Goal: Find specific page/section: Find specific page/section

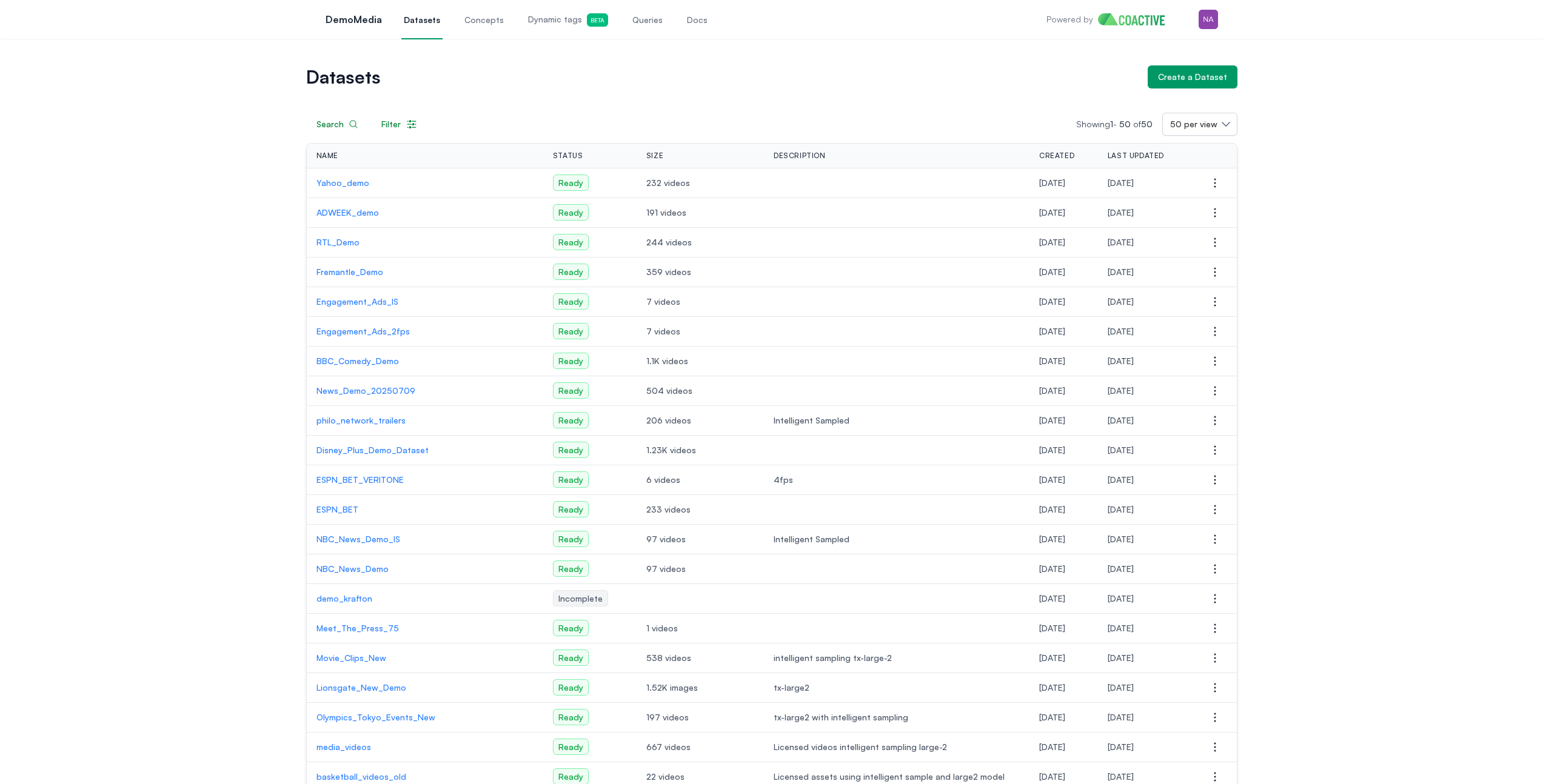
click at [1218, 26] on div "Open main menu DemoMedia Datasets Concepts Dynamic tags Beta Queries Docs Power…" at bounding box center [772, 19] width 932 height 39
click at [1213, 22] on img "button" at bounding box center [1208, 19] width 19 height 19
click at [1146, 97] on div "Switch organization" at bounding box center [1123, 99] width 80 height 12
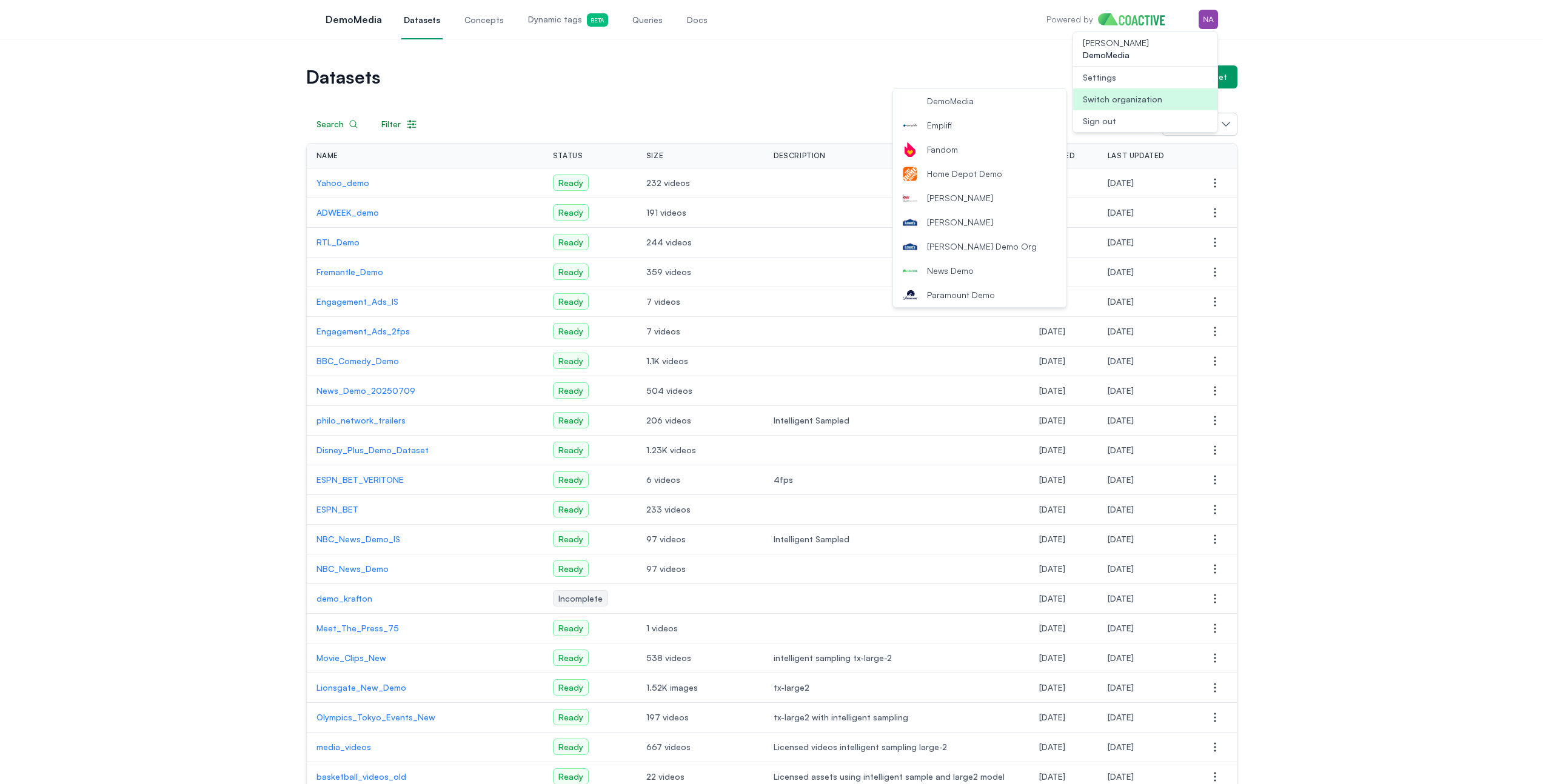
click at [986, 238] on button "Lowe's Demo Org" at bounding box center [980, 246] width 174 height 25
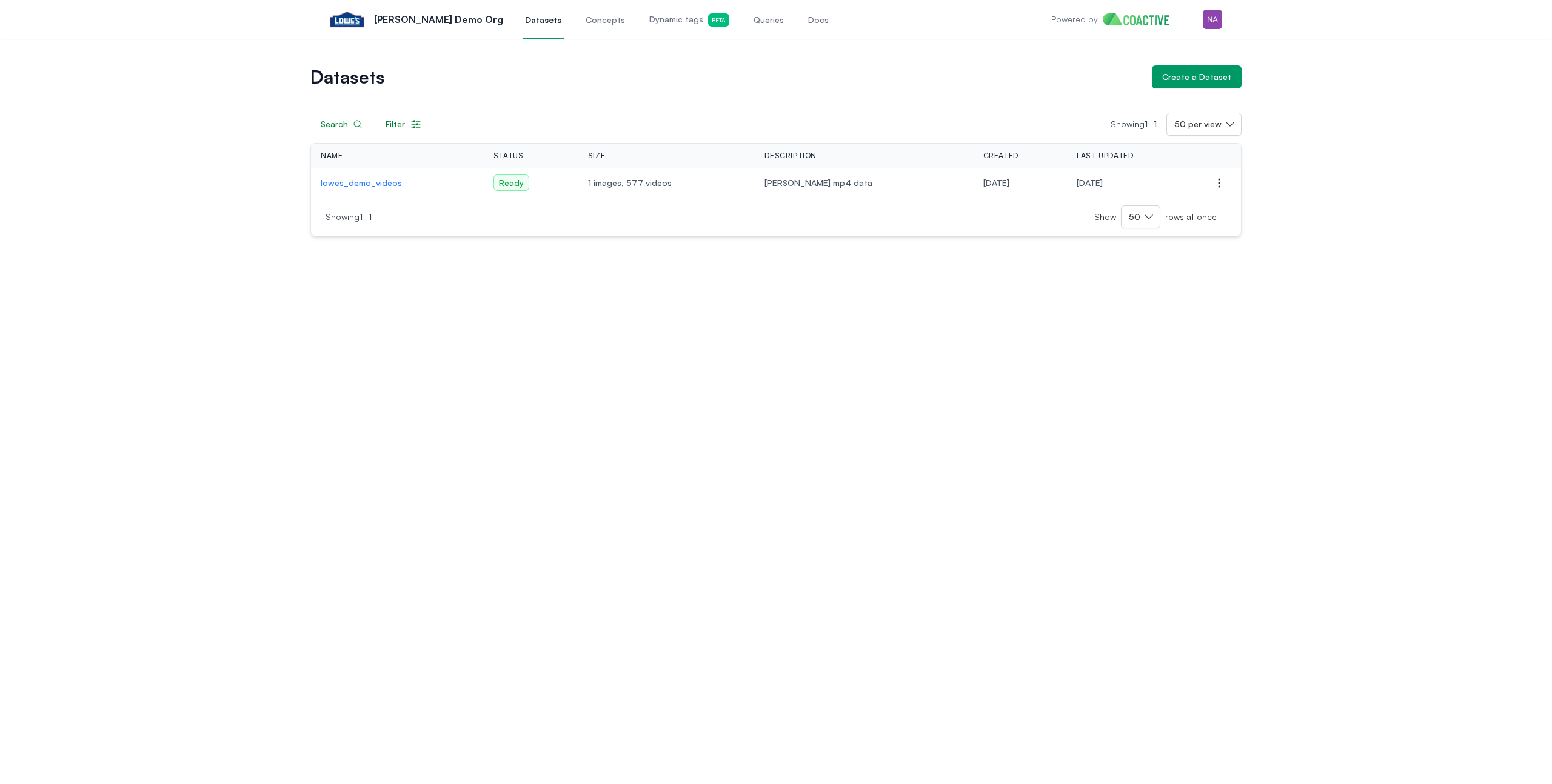
click at [659, 191] on td "1 images, 577 videos" at bounding box center [666, 183] width 177 height 30
click at [389, 189] on p "lowes_demo_videos" at bounding box center [397, 183] width 153 height 12
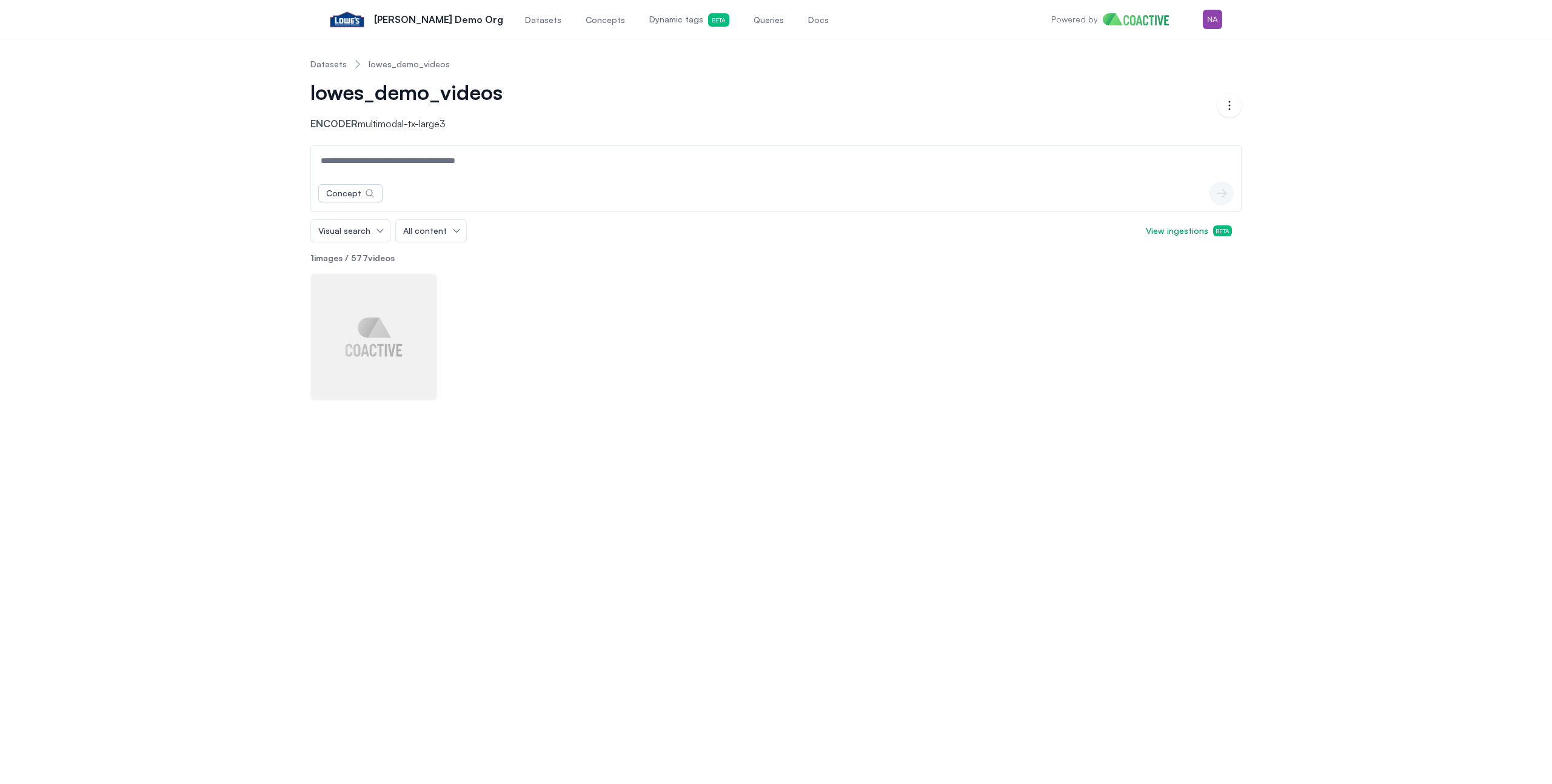
click at [268, 239] on div "Datasets lowes_demo_videos lowes_demo_videos Encoder multimodal-tx-large3 Open …" at bounding box center [776, 224] width 1508 height 352
click at [531, 169] on input at bounding box center [776, 161] width 925 height 29
type input "*"
click at [488, 162] on input "****" at bounding box center [776, 161] width 925 height 29
click at [1221, 200] on button "icon-button" at bounding box center [1221, 193] width 25 height 25
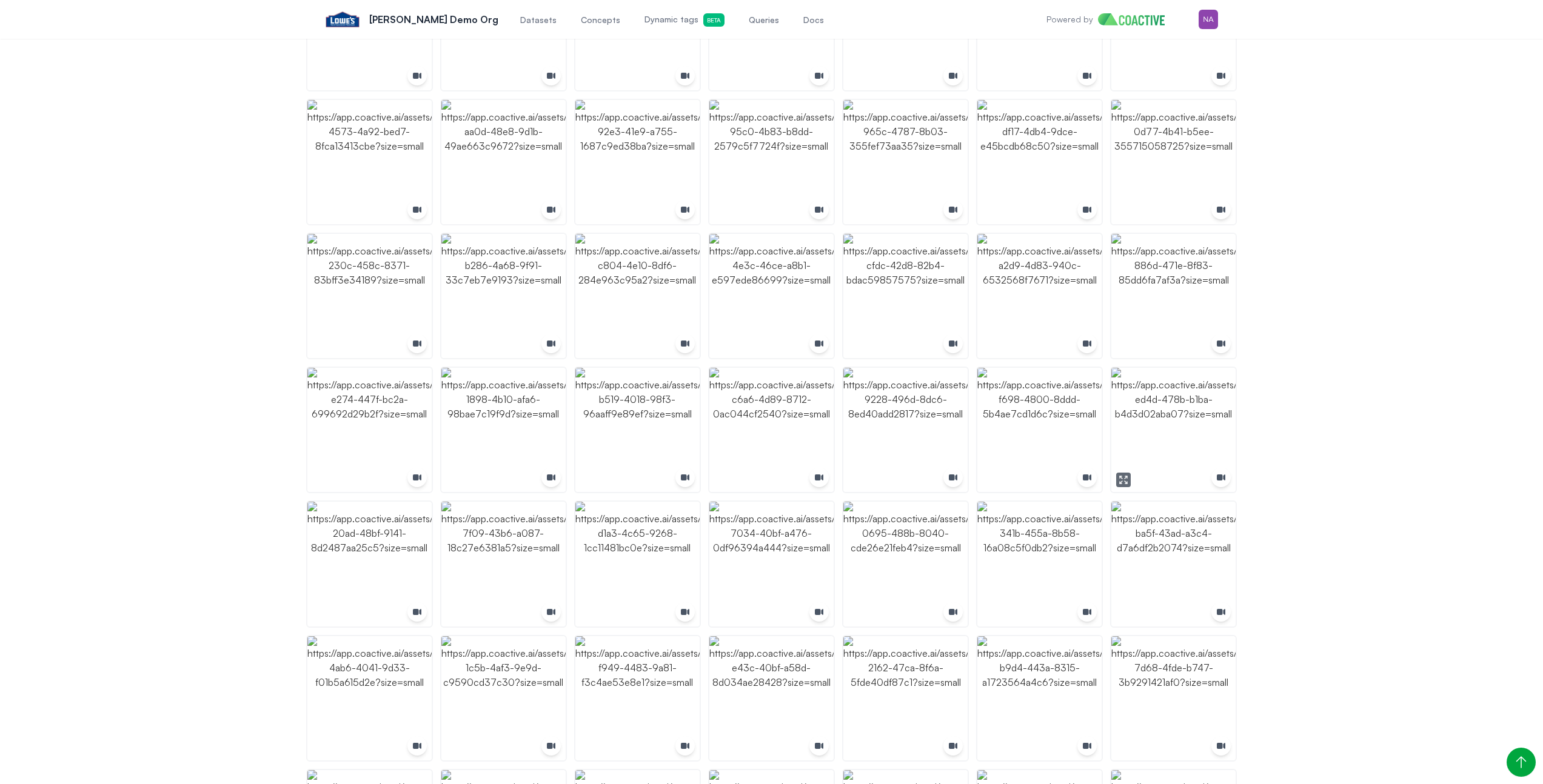
scroll to position [1351, 0]
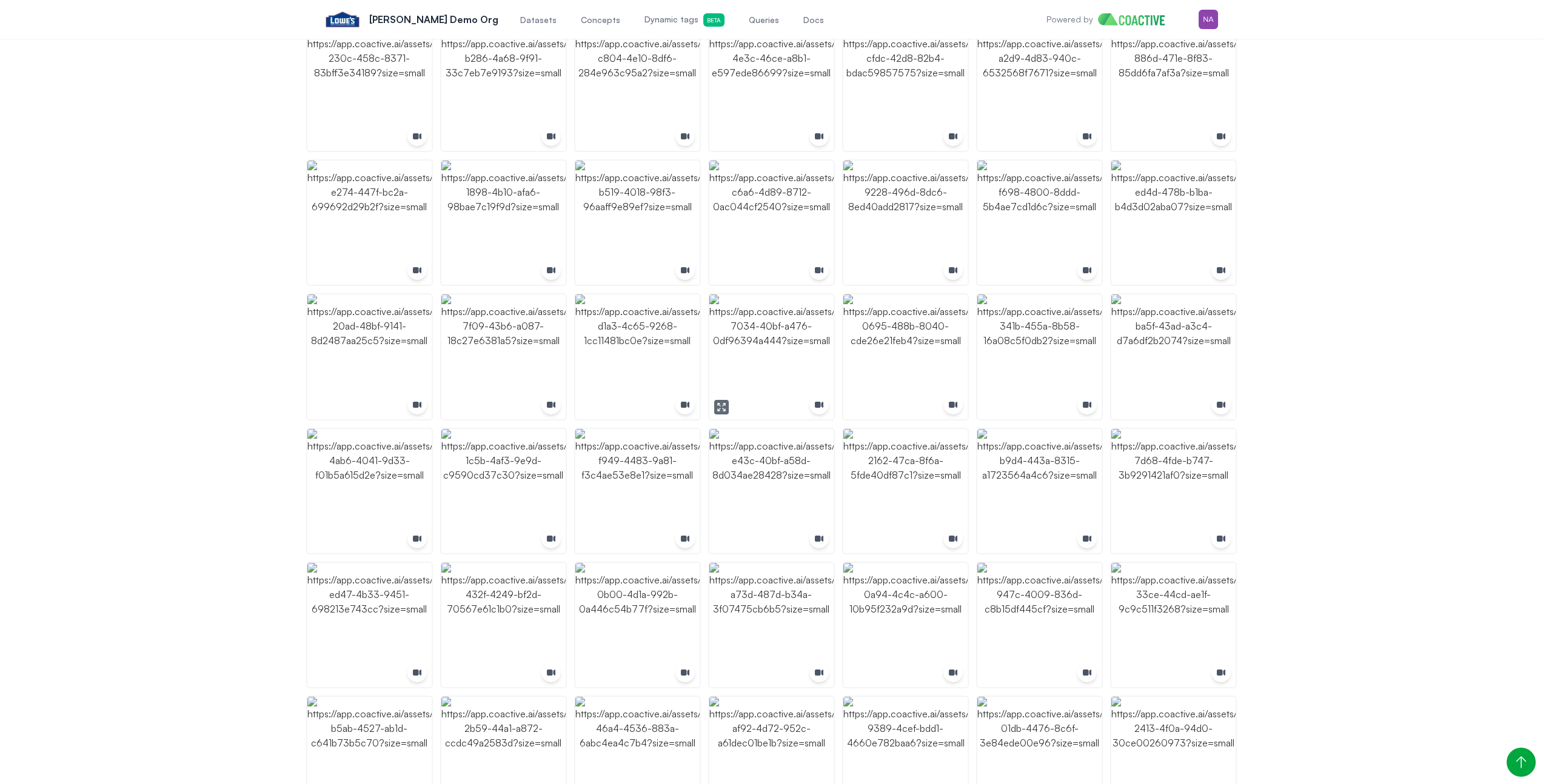
click at [804, 328] on img "button" at bounding box center [772, 356] width 124 height 124
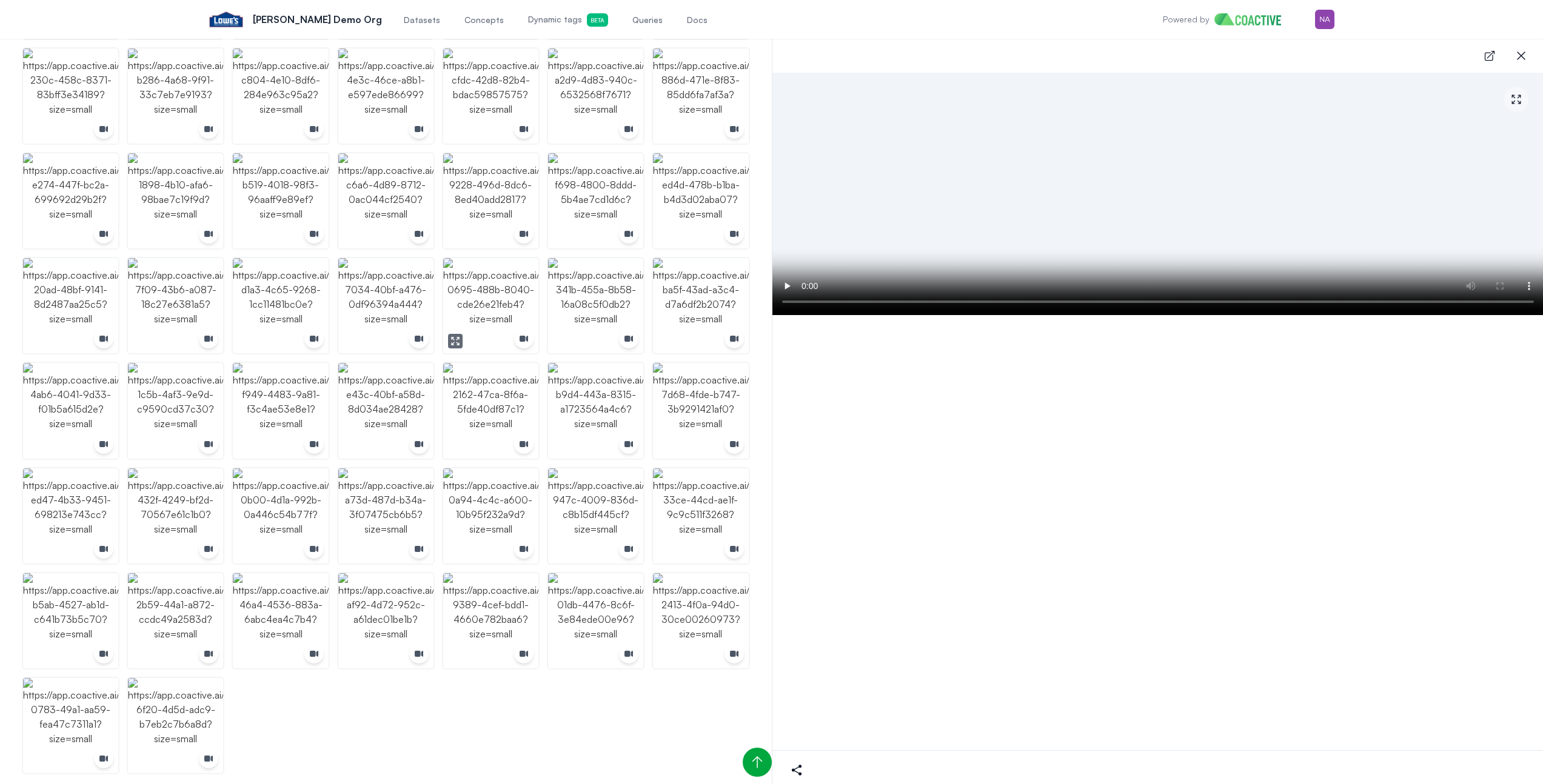
scroll to position [1087, 0]
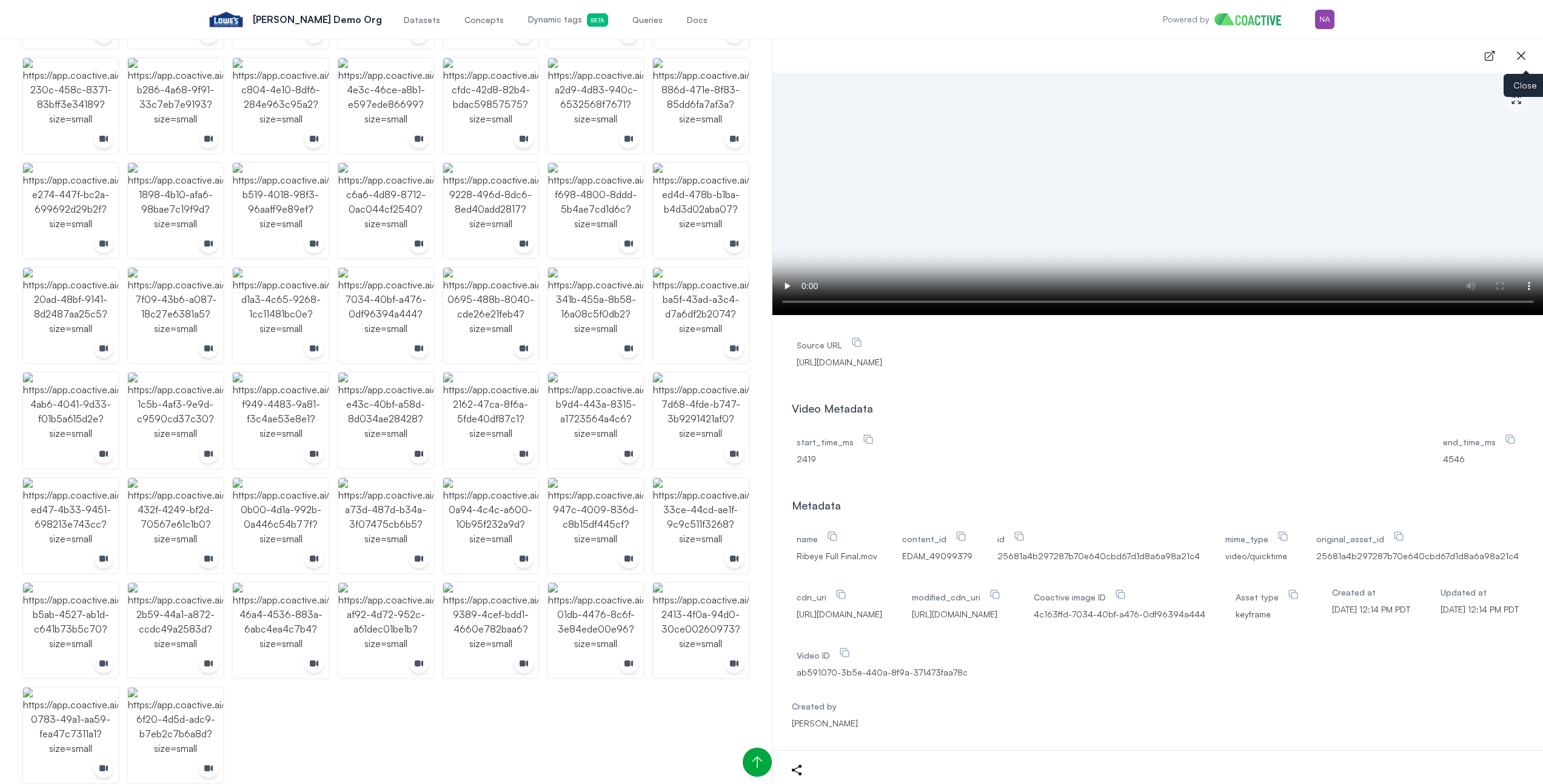
click at [1528, 61] on icon "button" at bounding box center [1521, 55] width 14 height 14
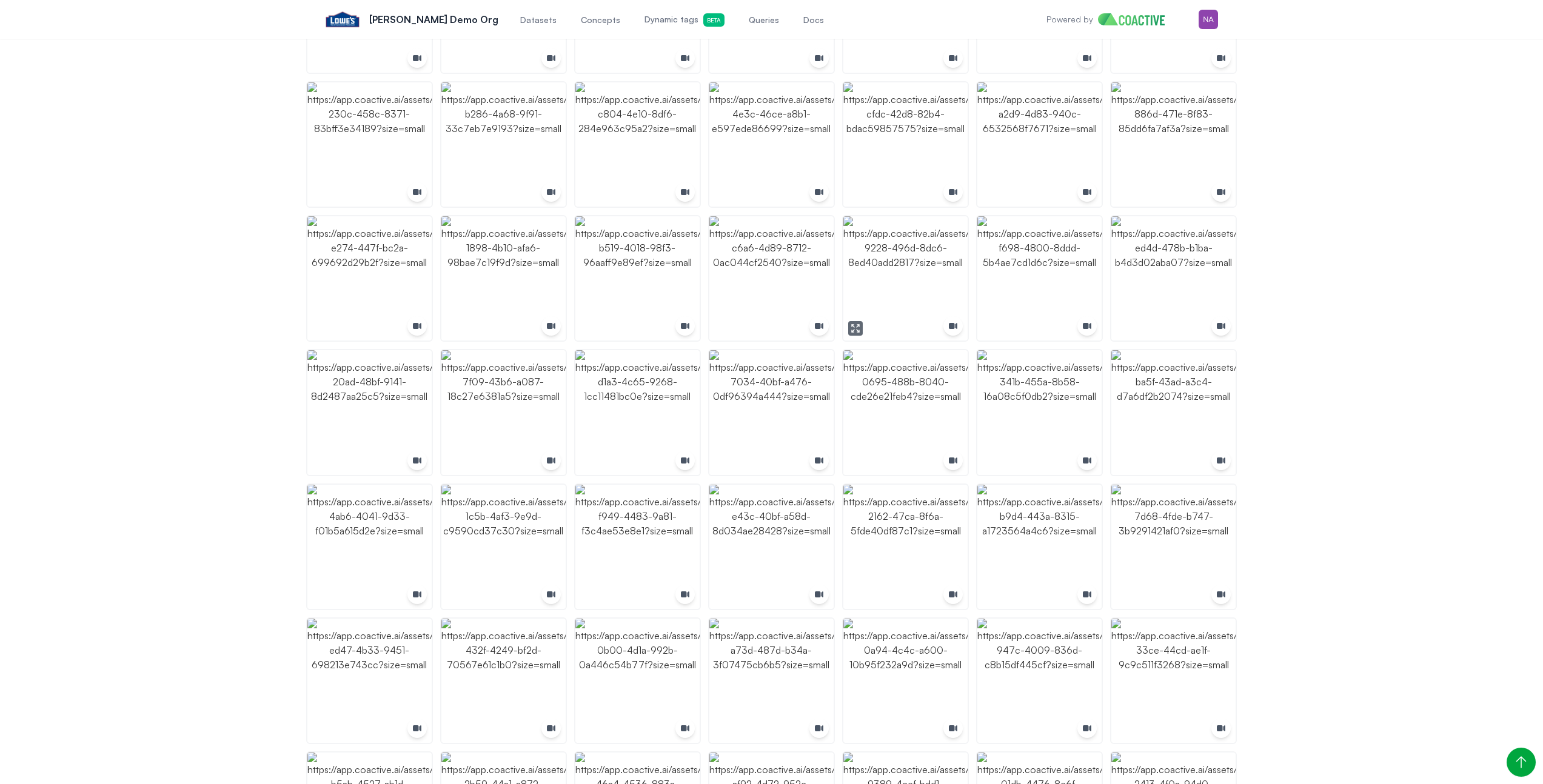
scroll to position [1533, 0]
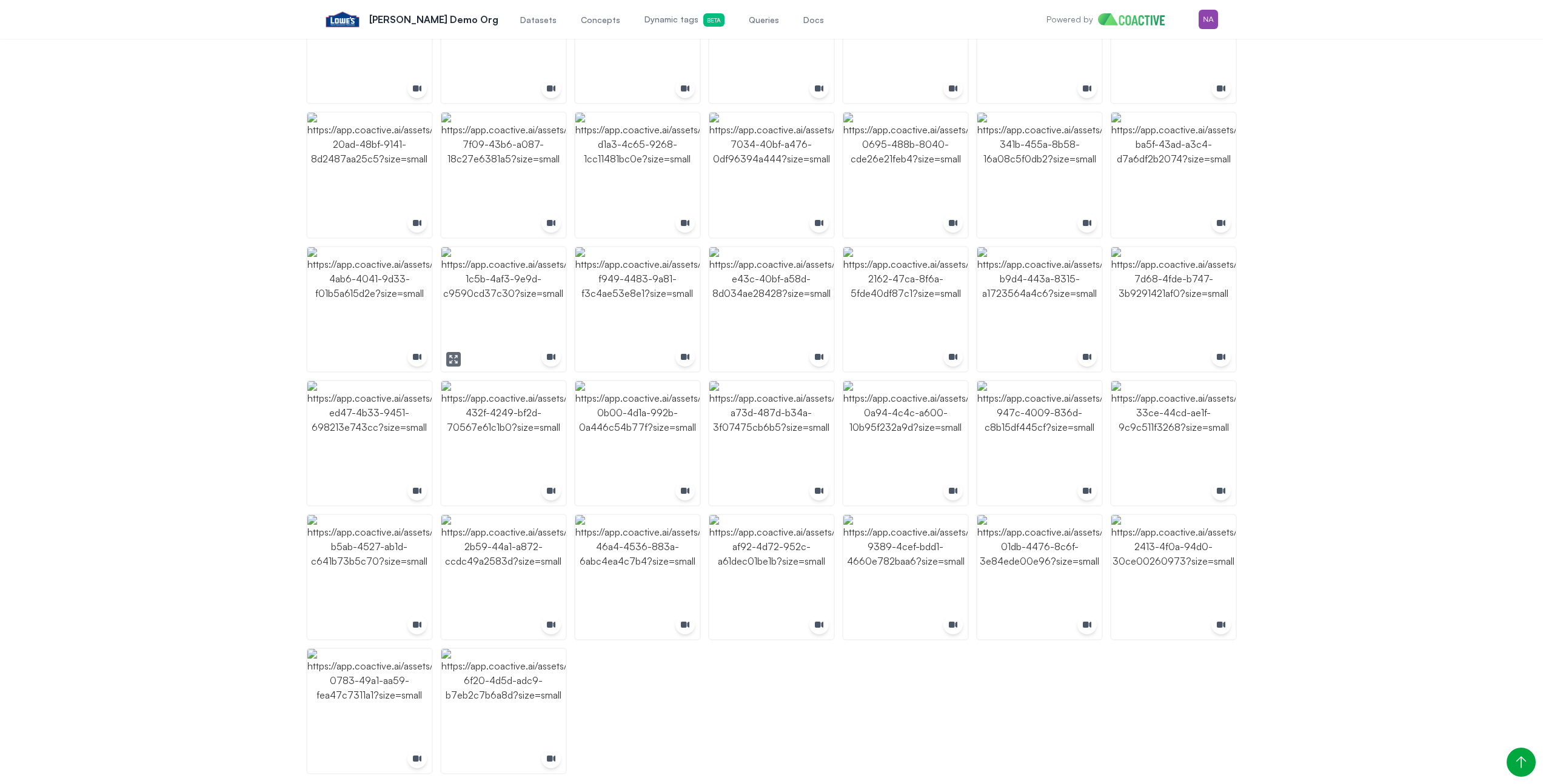
click at [498, 268] on img "button" at bounding box center [503, 309] width 124 height 124
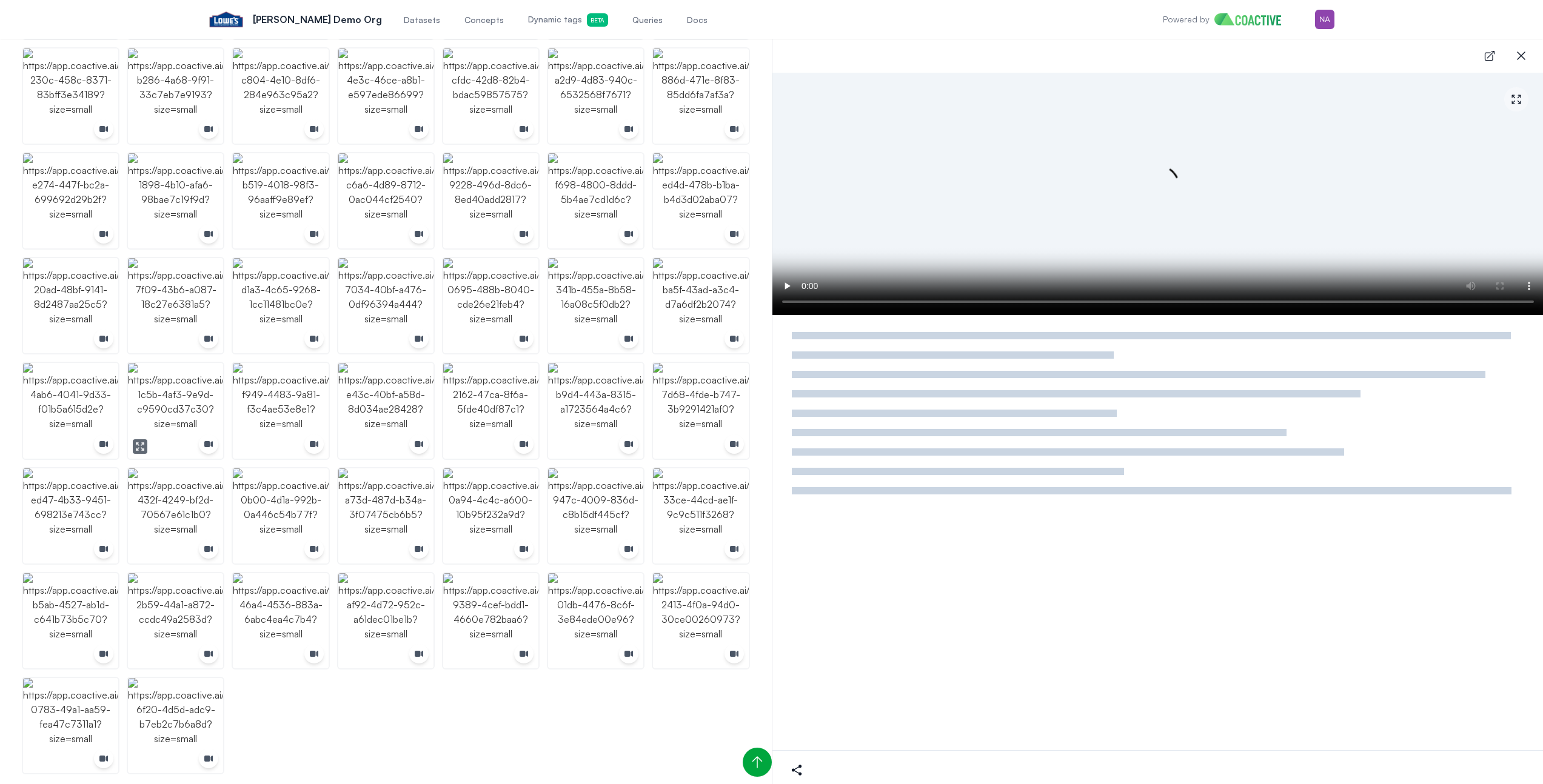
scroll to position [1087, 0]
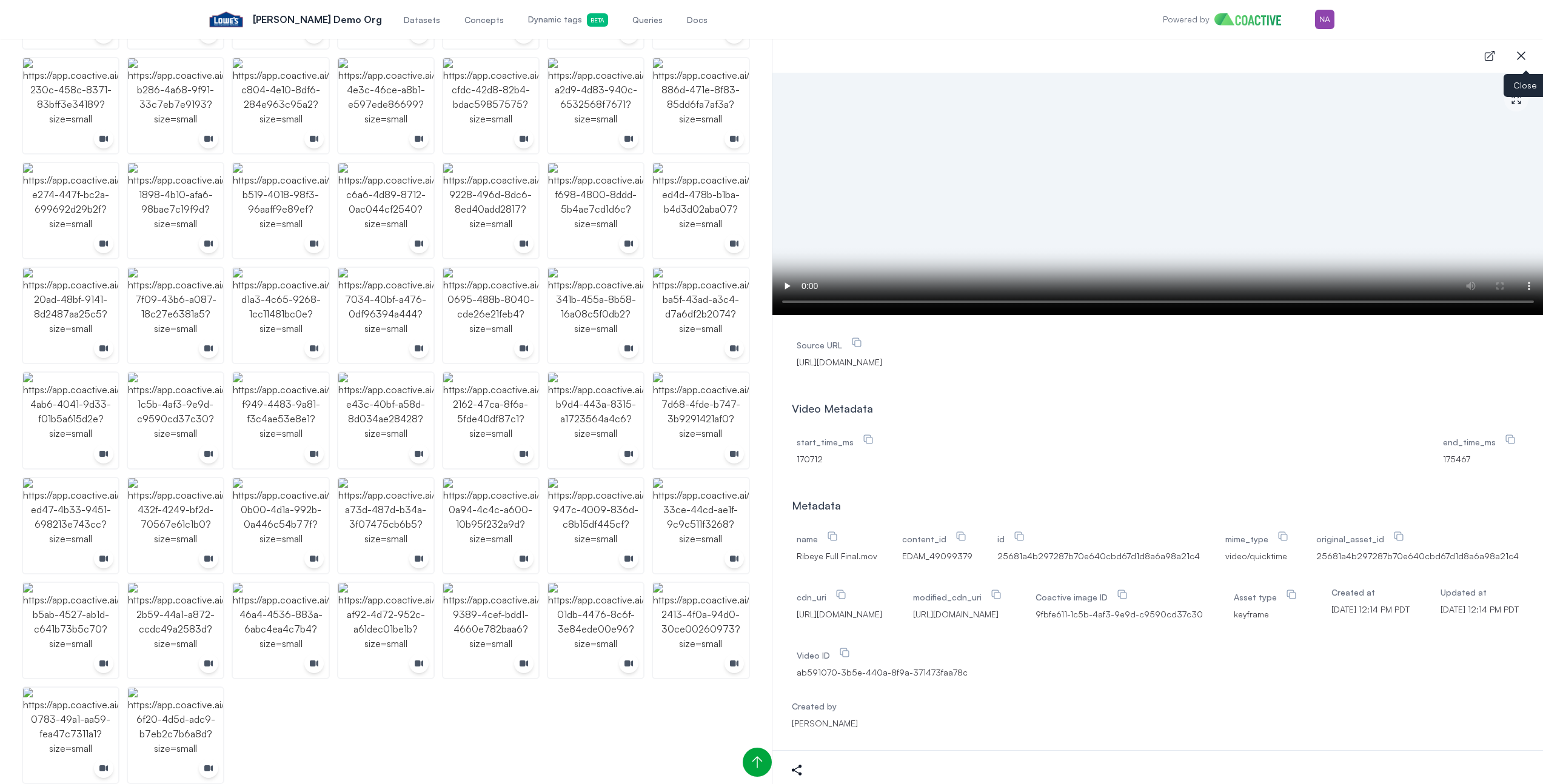
click at [1523, 57] on icon "button" at bounding box center [1521, 55] width 14 height 14
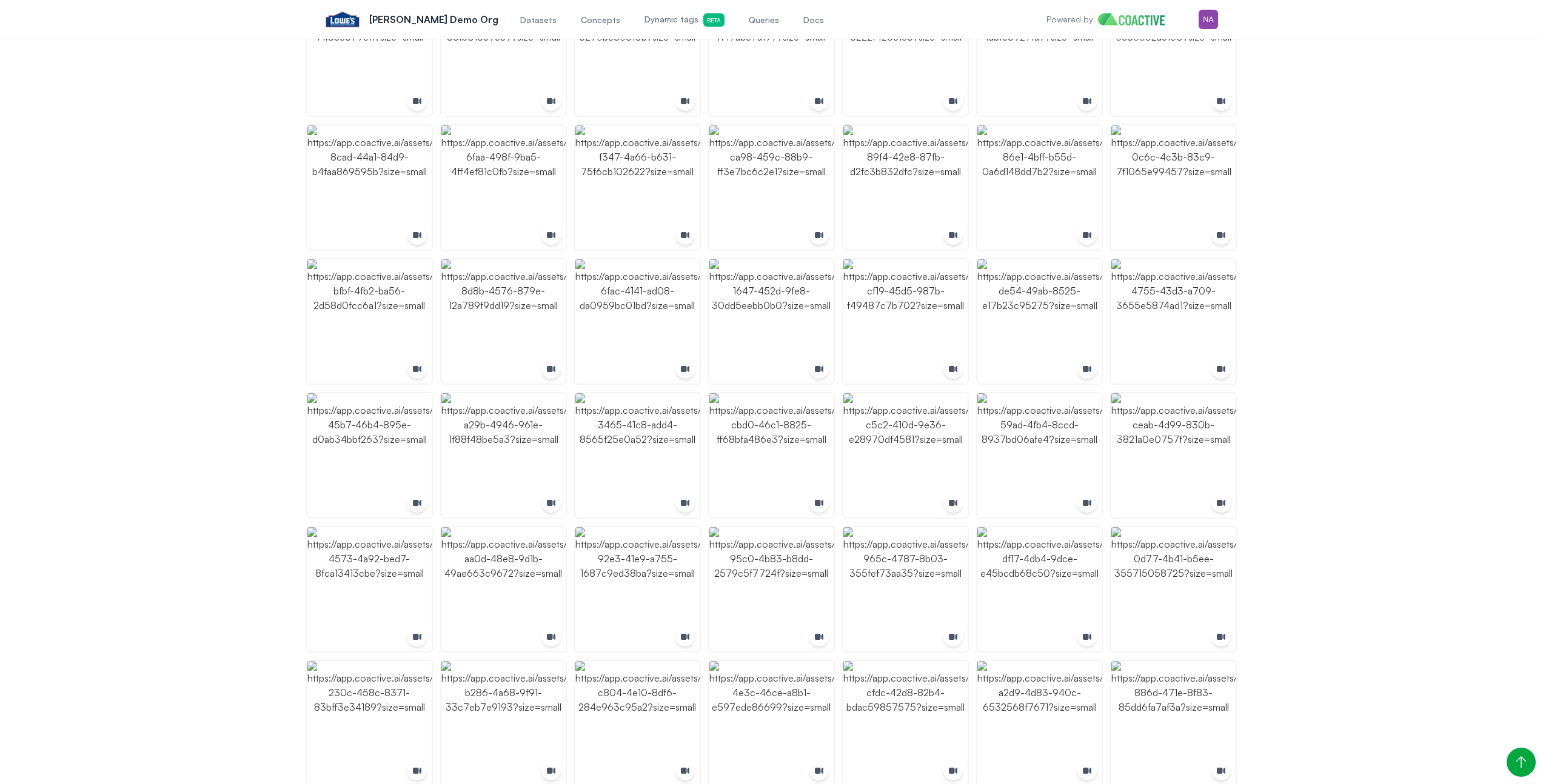
scroll to position [0, 0]
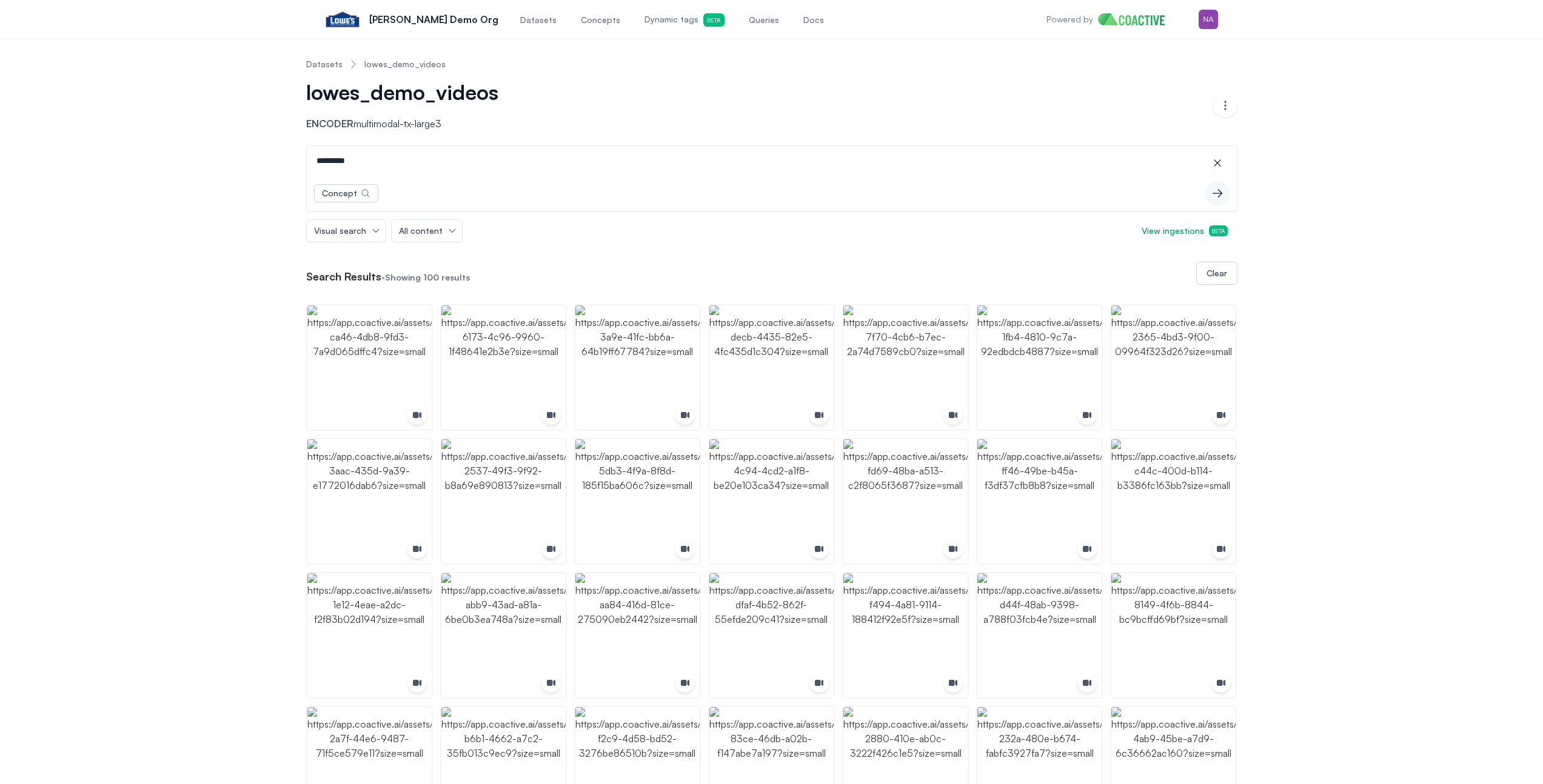
click at [528, 168] on input "*********" at bounding box center [772, 161] width 925 height 29
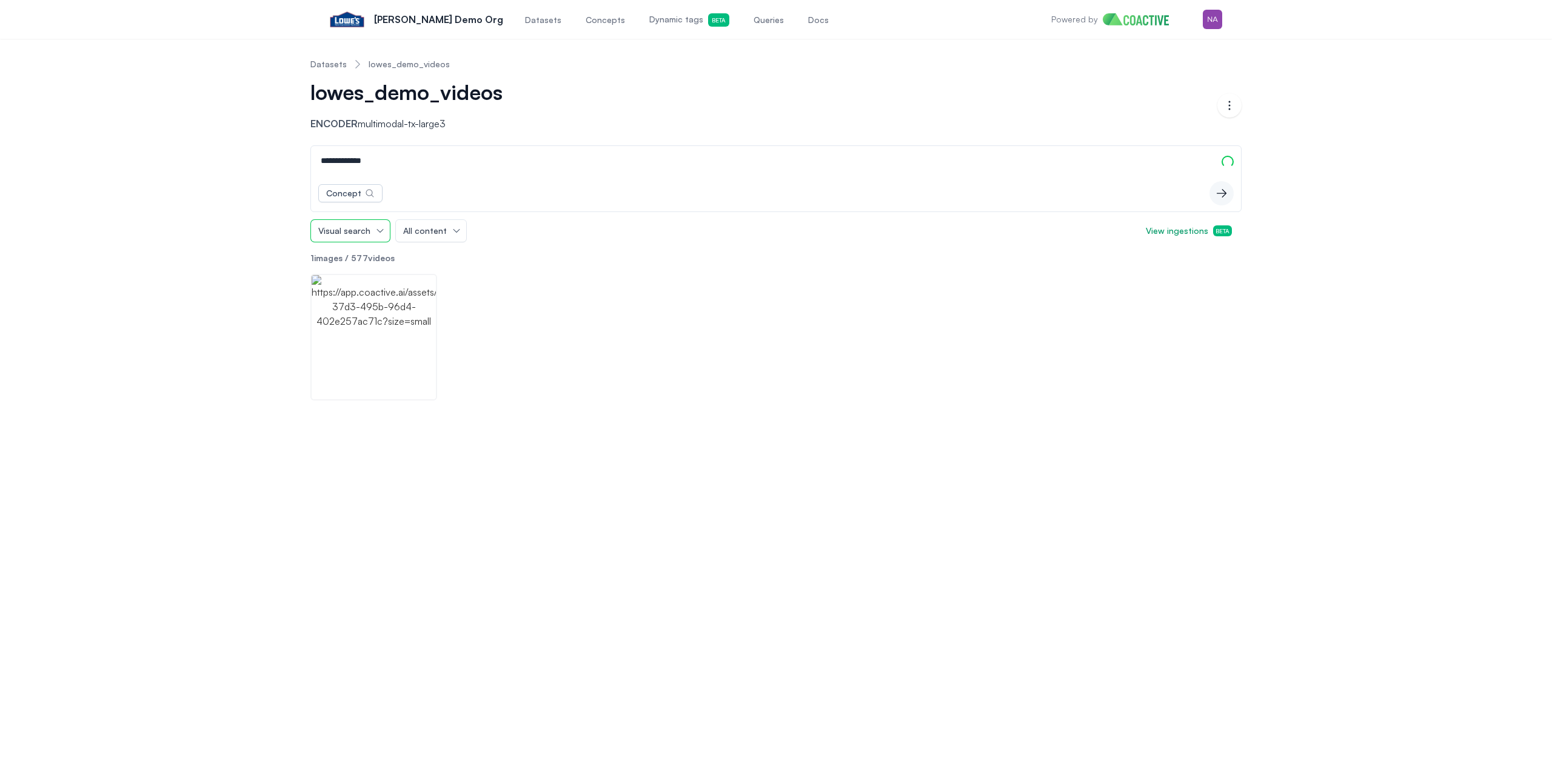
click at [380, 231] on button "Visual search" at bounding box center [350, 231] width 79 height 22
click at [191, 216] on div "**********" at bounding box center [776, 224] width 1508 height 352
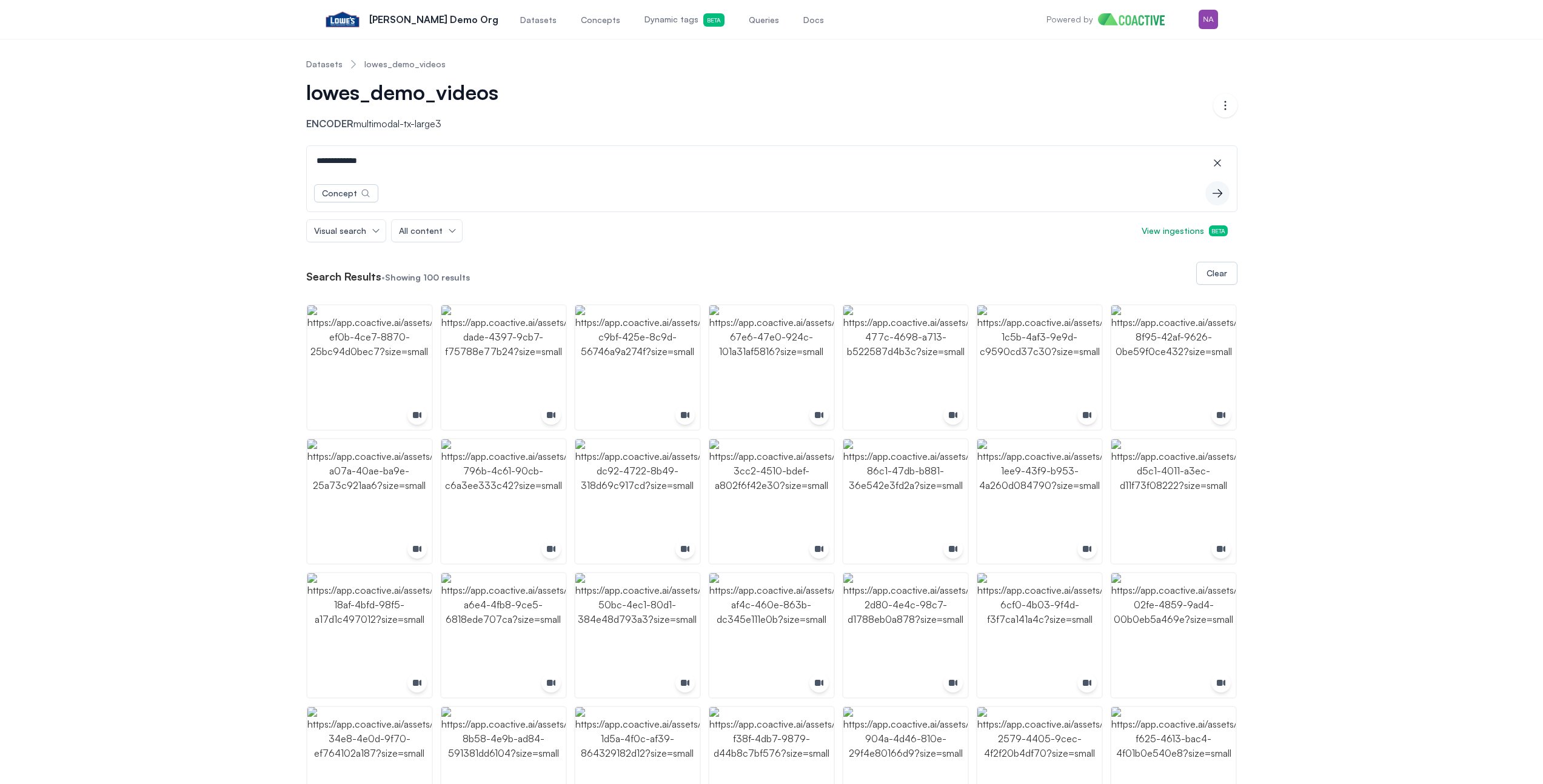
click at [473, 342] on img "button" at bounding box center [503, 367] width 124 height 124
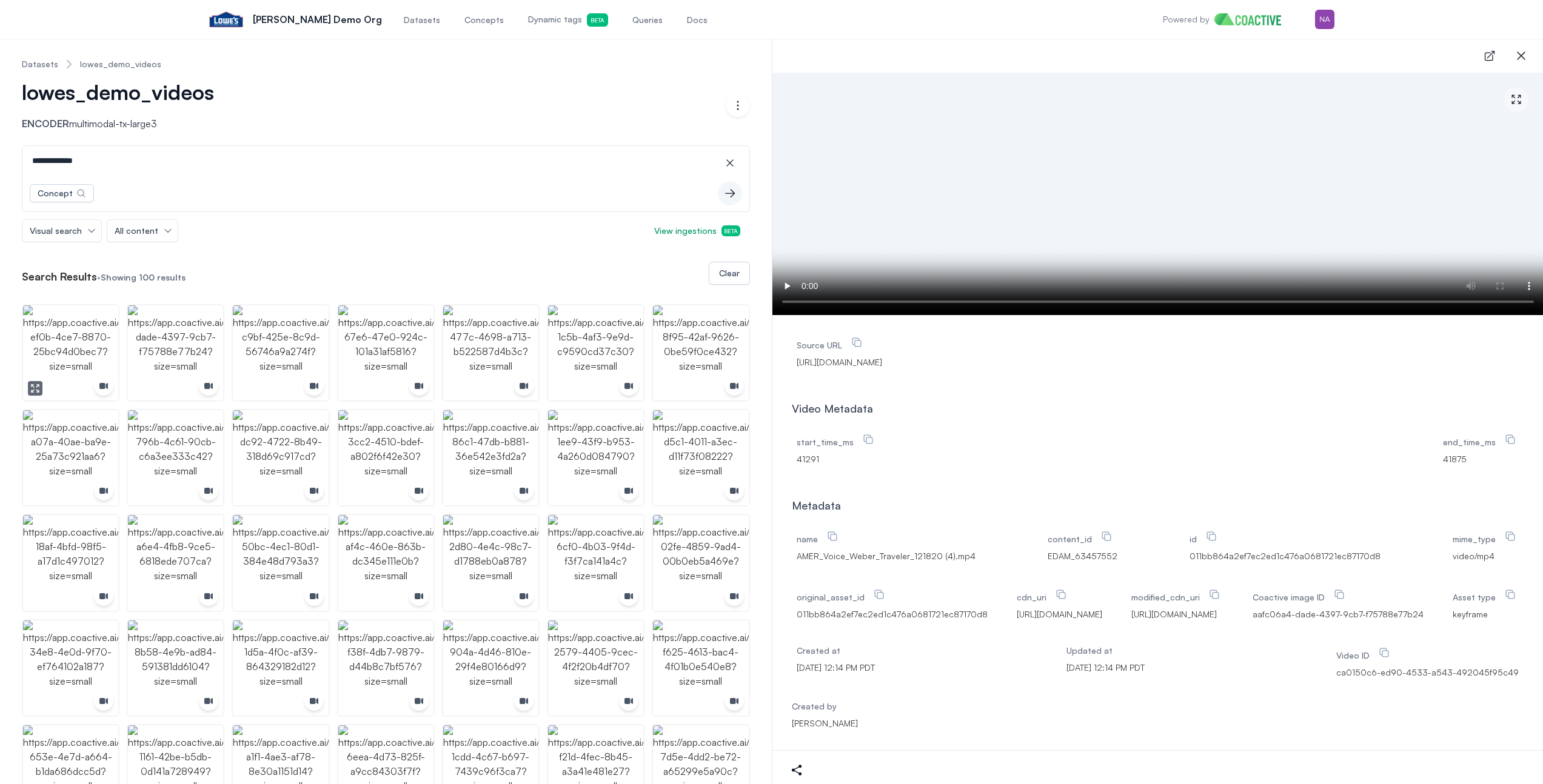
click at [108, 309] on img "button" at bounding box center [70, 353] width 95 height 95
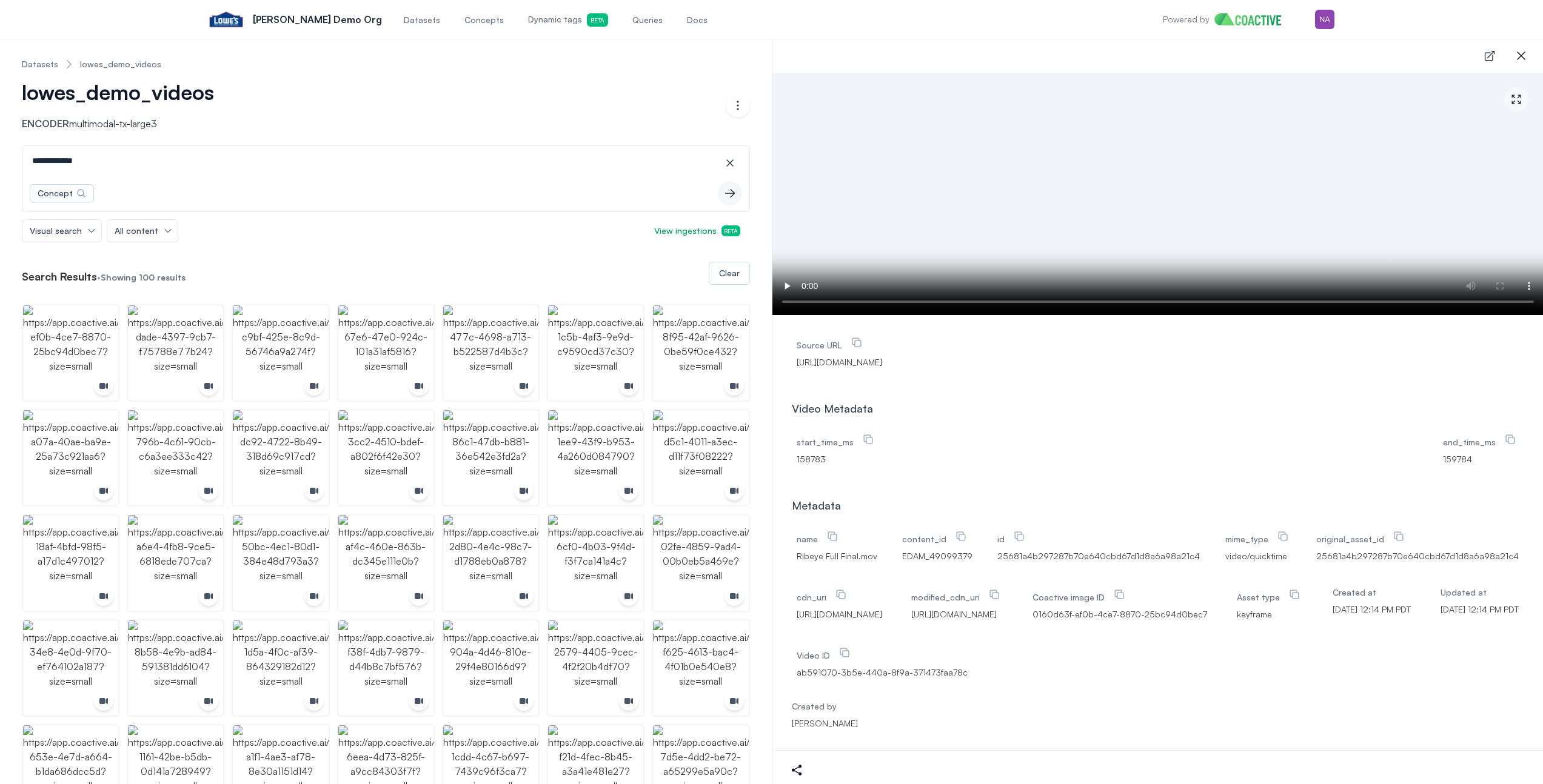
click at [235, 174] on input "**********" at bounding box center [385, 161] width 722 height 29
drag, startPoint x: 242, startPoint y: 164, endPoint x: 0, endPoint y: 92, distance: 252.5
click at [190, 338] on img "button" at bounding box center [175, 353] width 95 height 95
click at [578, 433] on img "button" at bounding box center [595, 458] width 95 height 95
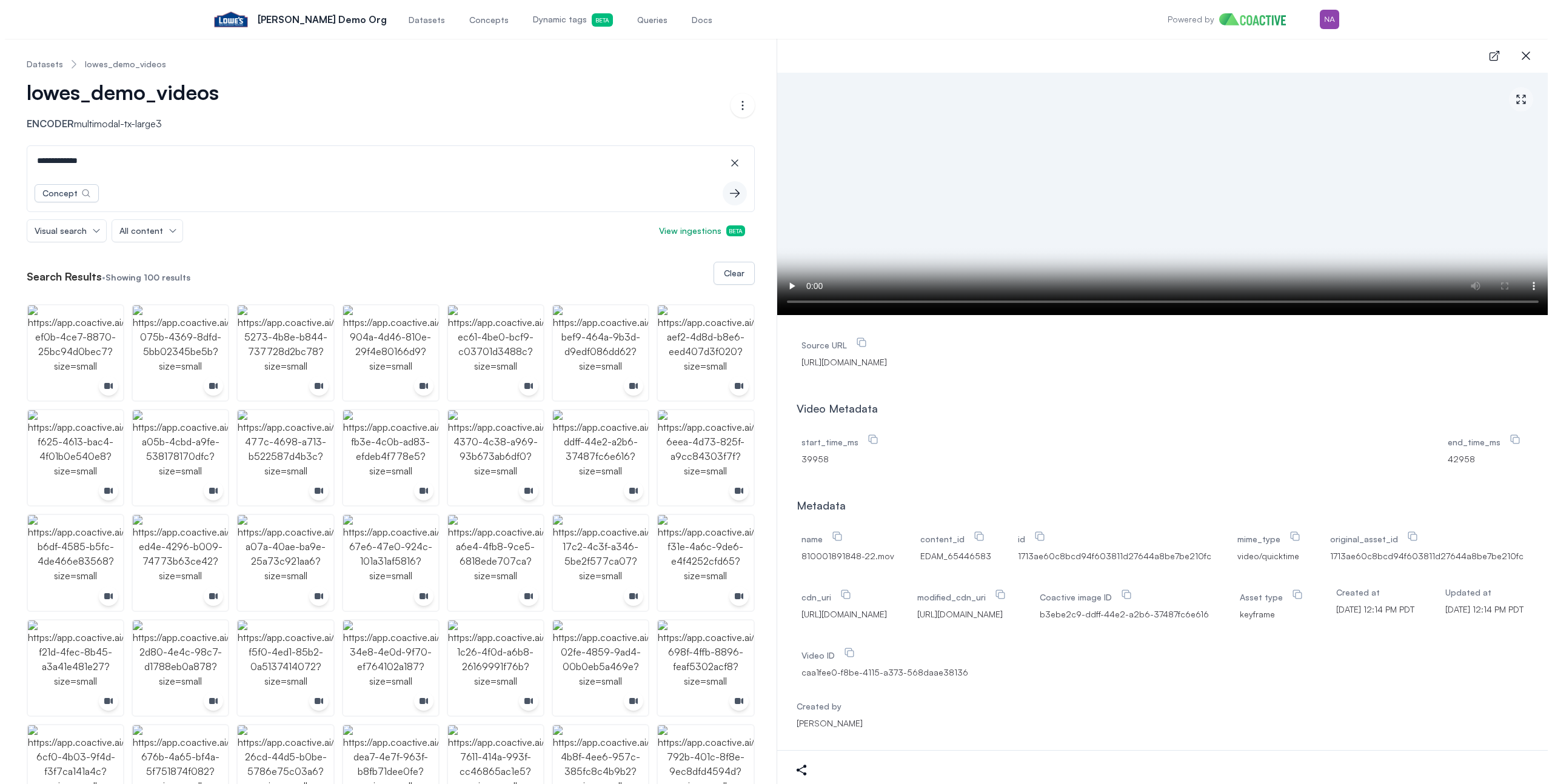
scroll to position [57, 0]
click at [69, 163] on input "**********" at bounding box center [385, 161] width 722 height 29
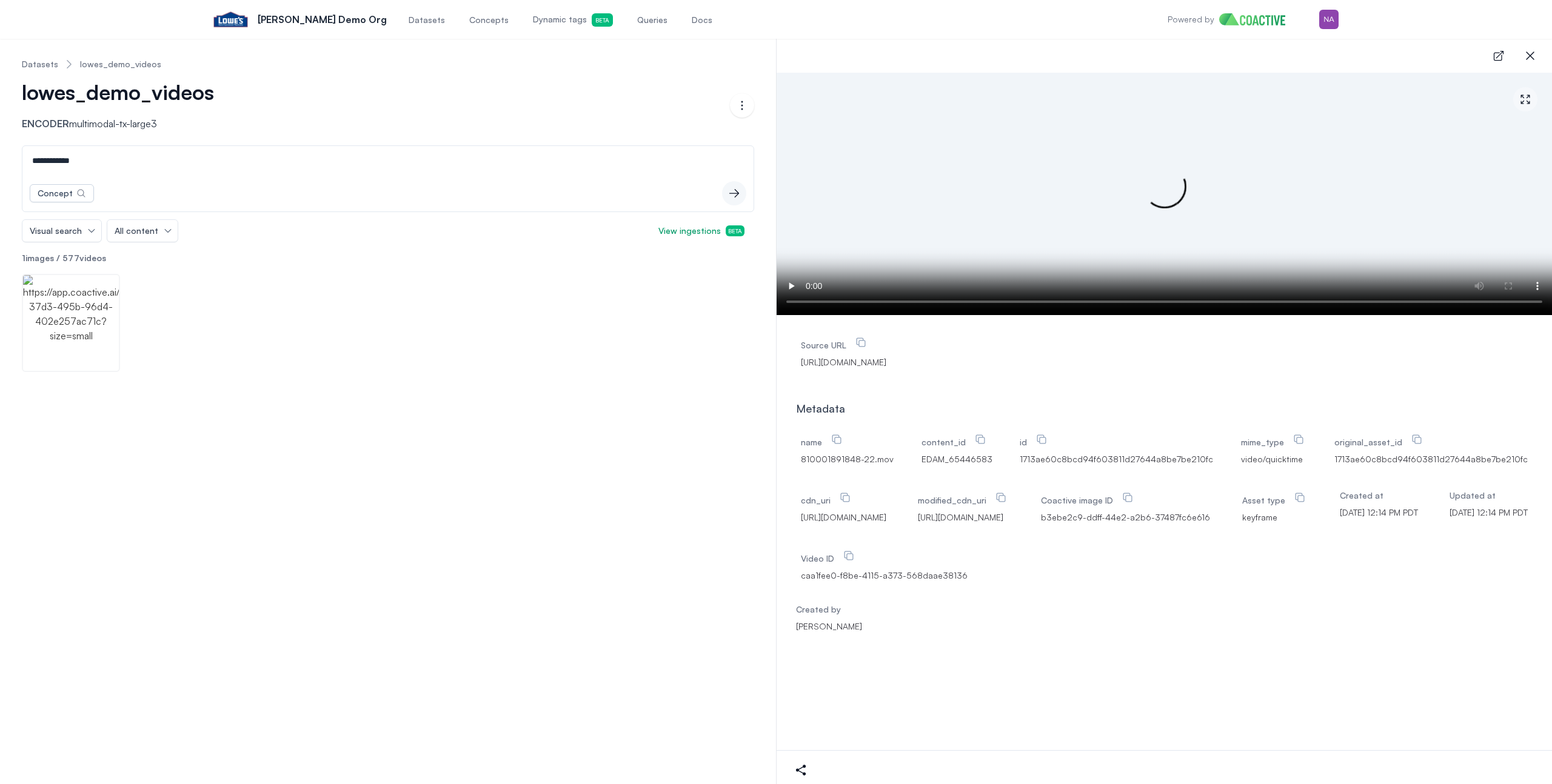
type input "**********"
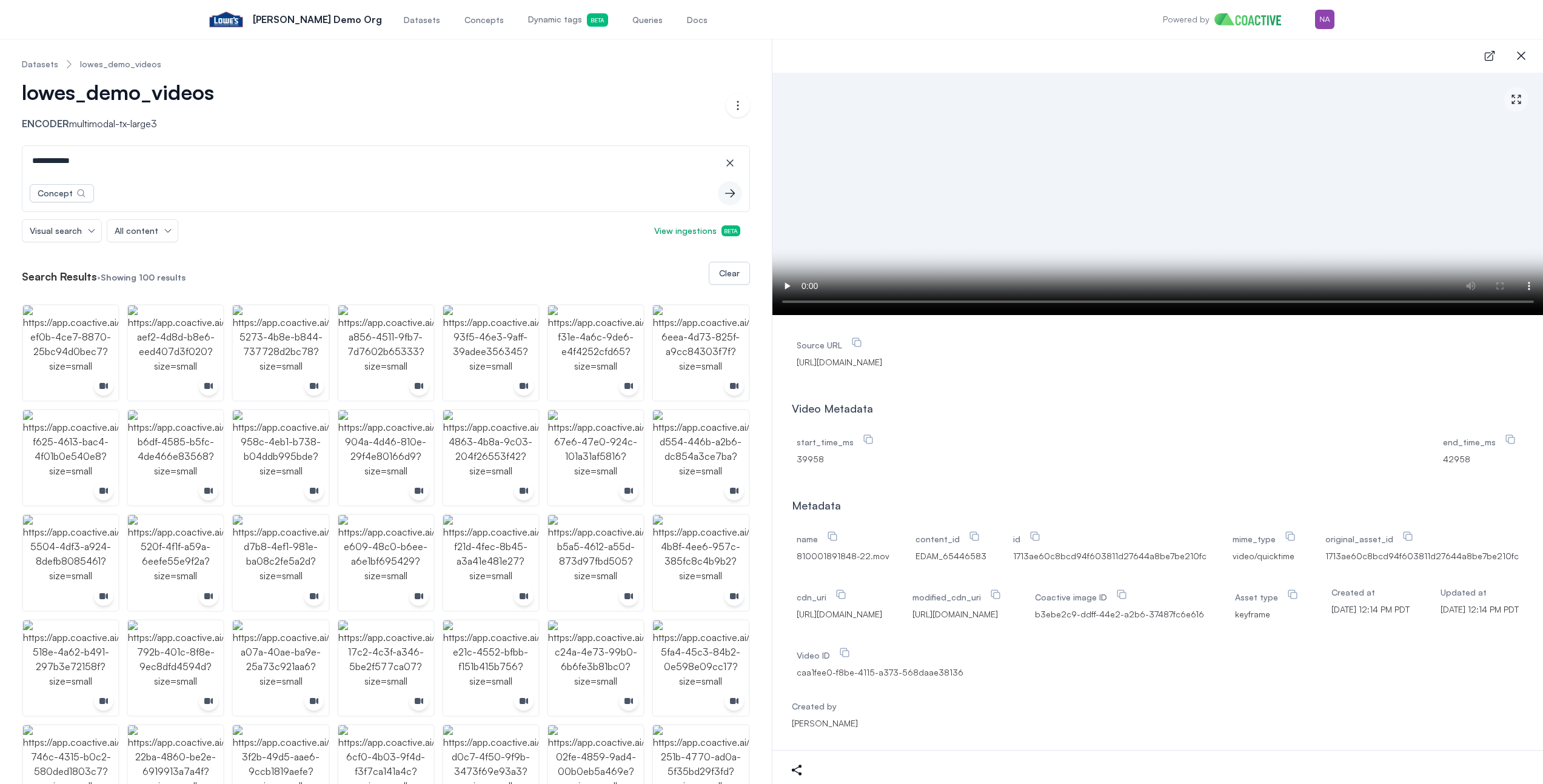
click at [1067, 423] on div "Video Metadata start_time_ms 39958 end_time_ms 42958" at bounding box center [1158, 439] width 733 height 97
click at [424, 121] on div "lowes_demo_videos Encoder multimodal-tx-large3" at bounding box center [373, 105] width 704 height 51
click at [1325, 17] on img "button" at bounding box center [1325, 19] width 19 height 19
click at [1239, 97] on div "Switch organization" at bounding box center [1239, 99] width 80 height 12
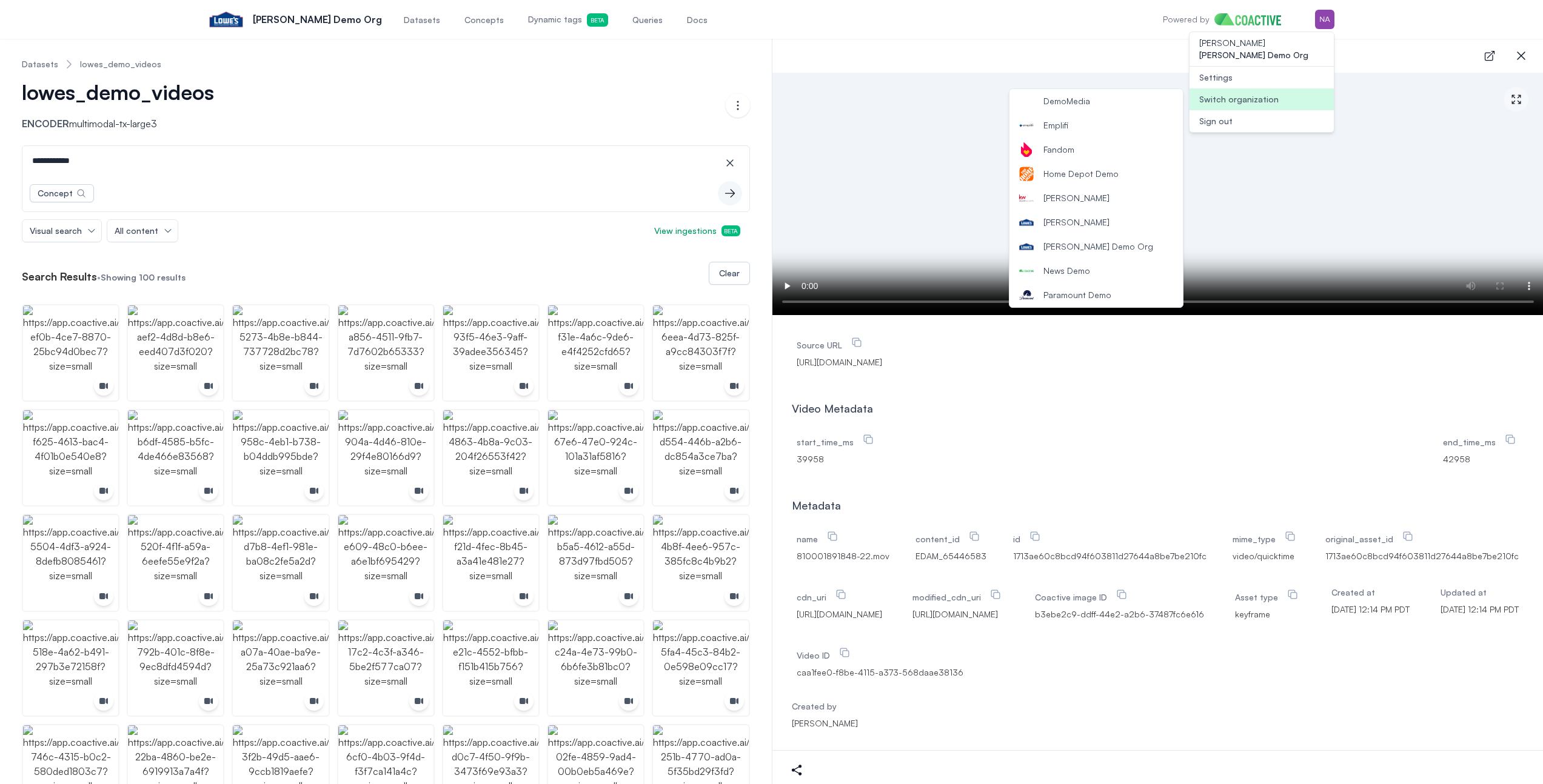
click at [1101, 226] on button "Lowe's" at bounding box center [1096, 222] width 174 height 25
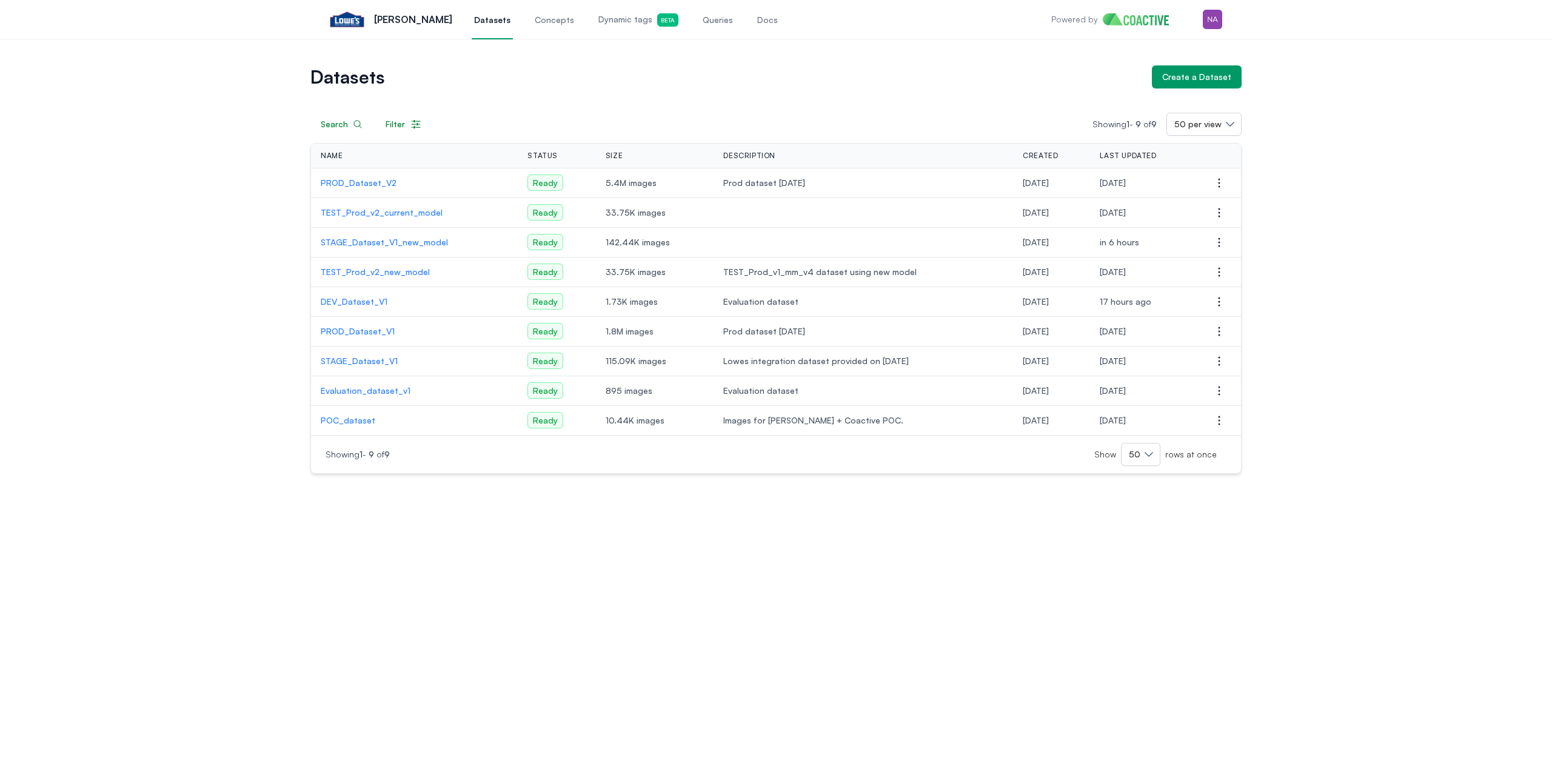
click at [198, 148] on div "Datasets Create a Dataset Search Filter Showing 1 - 9 of 9 50 per view Name Sta…" at bounding box center [776, 269] width 1508 height 409
click at [200, 148] on div "Datasets Create a Dataset Search Filter Showing 1 - 9 of 9 50 per view Name Sta…" at bounding box center [776, 269] width 1508 height 409
drag, startPoint x: 594, startPoint y: 185, endPoint x: 638, endPoint y: 183, distance: 44.0
click at [638, 183] on td "5.4M images" at bounding box center [655, 183] width 119 height 30
click at [668, 185] on span "5.4M images" at bounding box center [654, 183] width 99 height 12
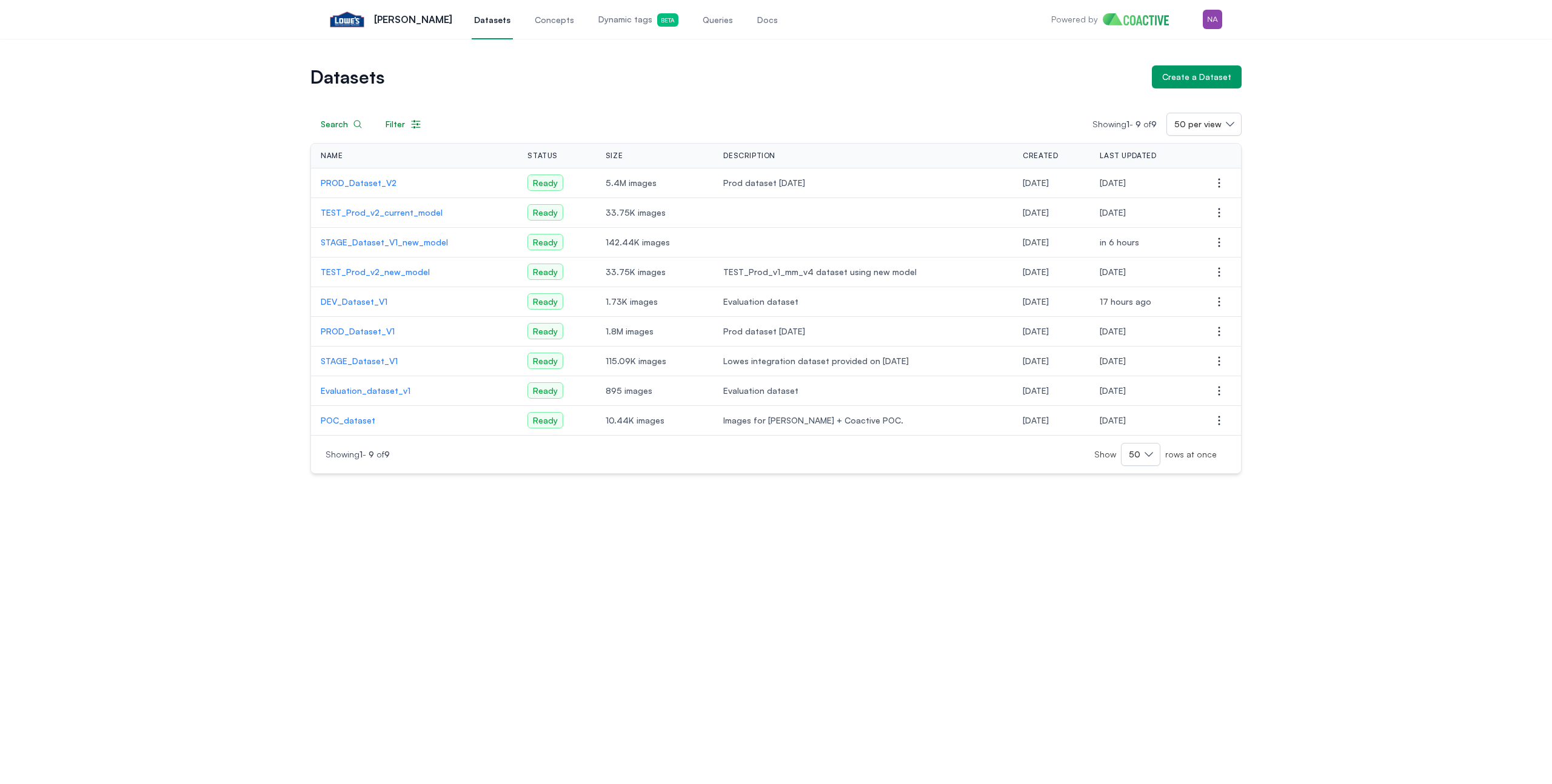
click at [284, 158] on div "Datasets Create a Dataset Search Filter Showing 1 - 9 of 9 50 per view Name Sta…" at bounding box center [776, 269] width 1508 height 409
click at [332, 153] on span "Name" at bounding box center [332, 155] width 22 height 9
drag, startPoint x: 192, startPoint y: 120, endPoint x: 228, endPoint y: 106, distance: 38.6
click at [192, 120] on div "Datasets Create a Dataset Search Filter Showing 1 - 9 of 9 50 per view Name Sta…" at bounding box center [776, 269] width 1508 height 409
